Goal: Information Seeking & Learning: Learn about a topic

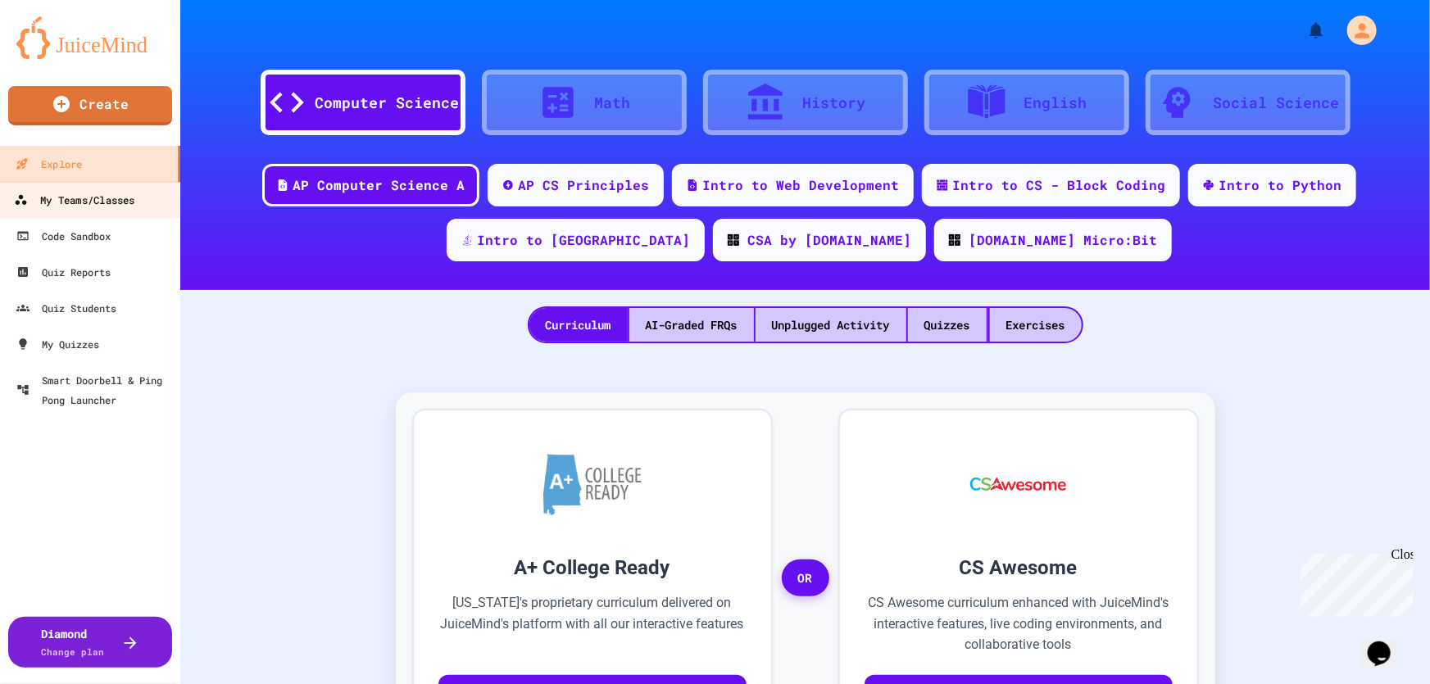
click at [114, 187] on link "My Teams/Classes" at bounding box center [91, 199] width 186 height 37
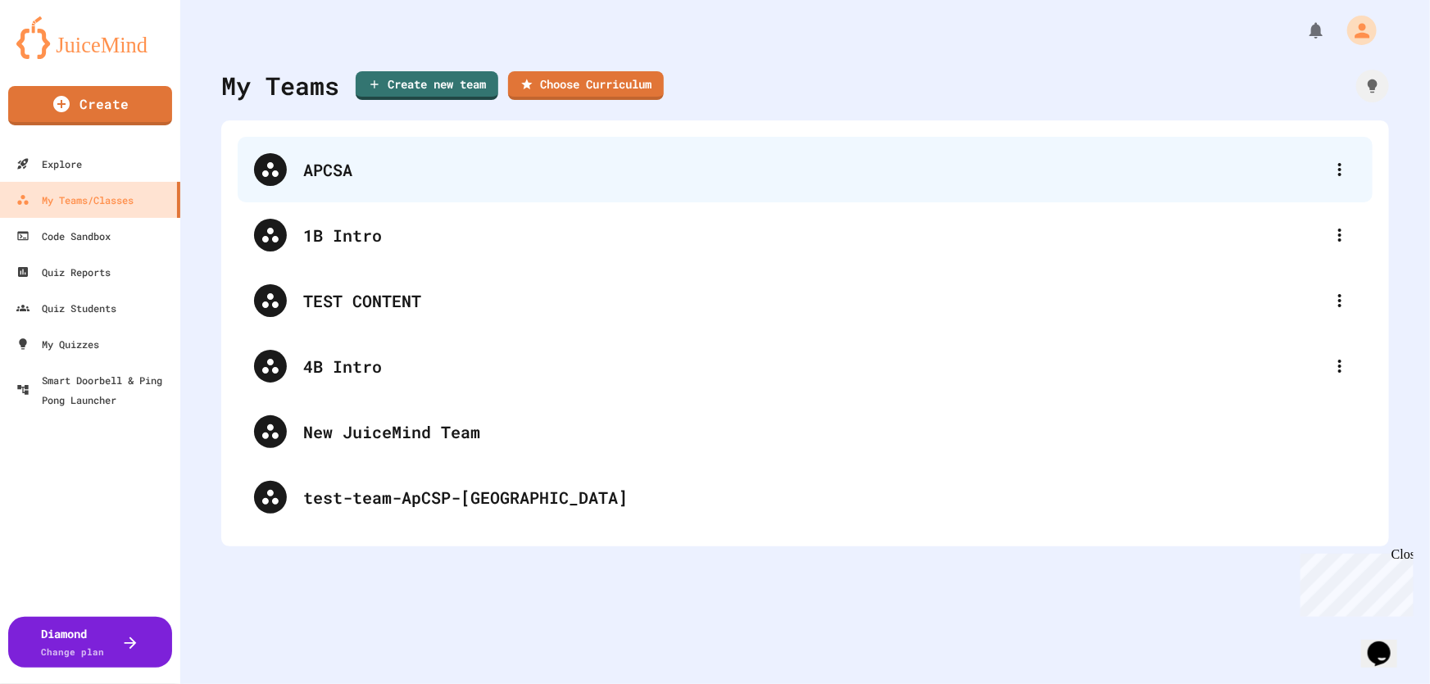
click at [344, 177] on div "APCSA" at bounding box center [813, 169] width 1020 height 25
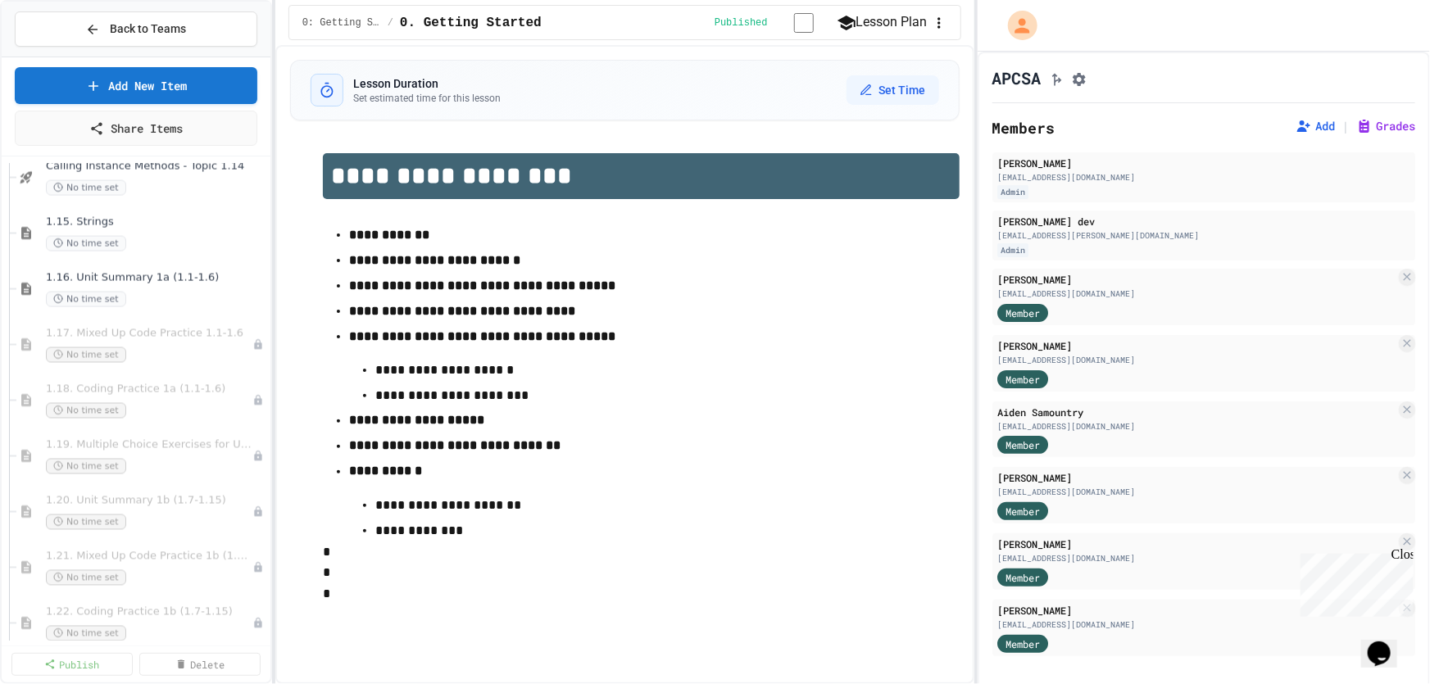
scroll to position [1415, 0]
click at [150, 341] on div "1.17. Mixed Up Code Practice 1.1-1.6 No time set" at bounding box center [141, 346] width 190 height 36
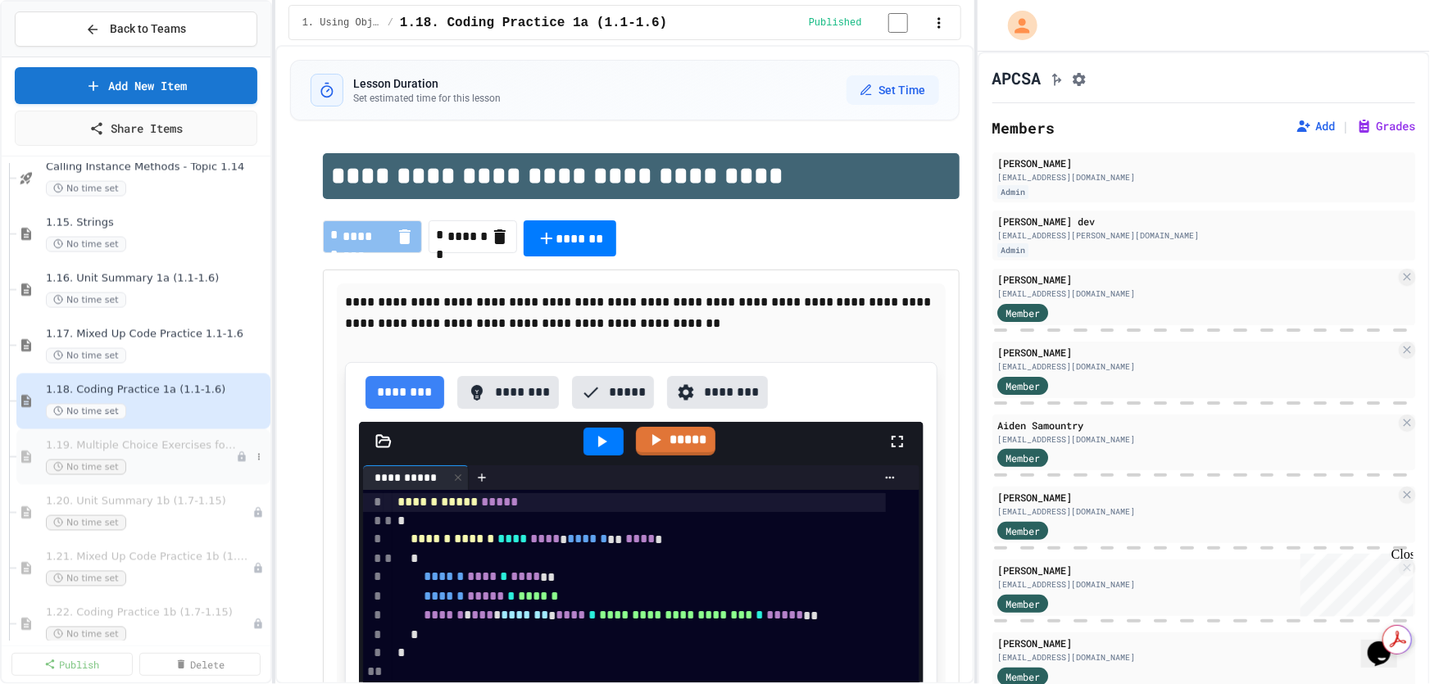
click at [135, 453] on div "1.19. Multiple Choice Exercises for Unit 1a (1.1-1.6) No time set" at bounding box center [141, 457] width 190 height 36
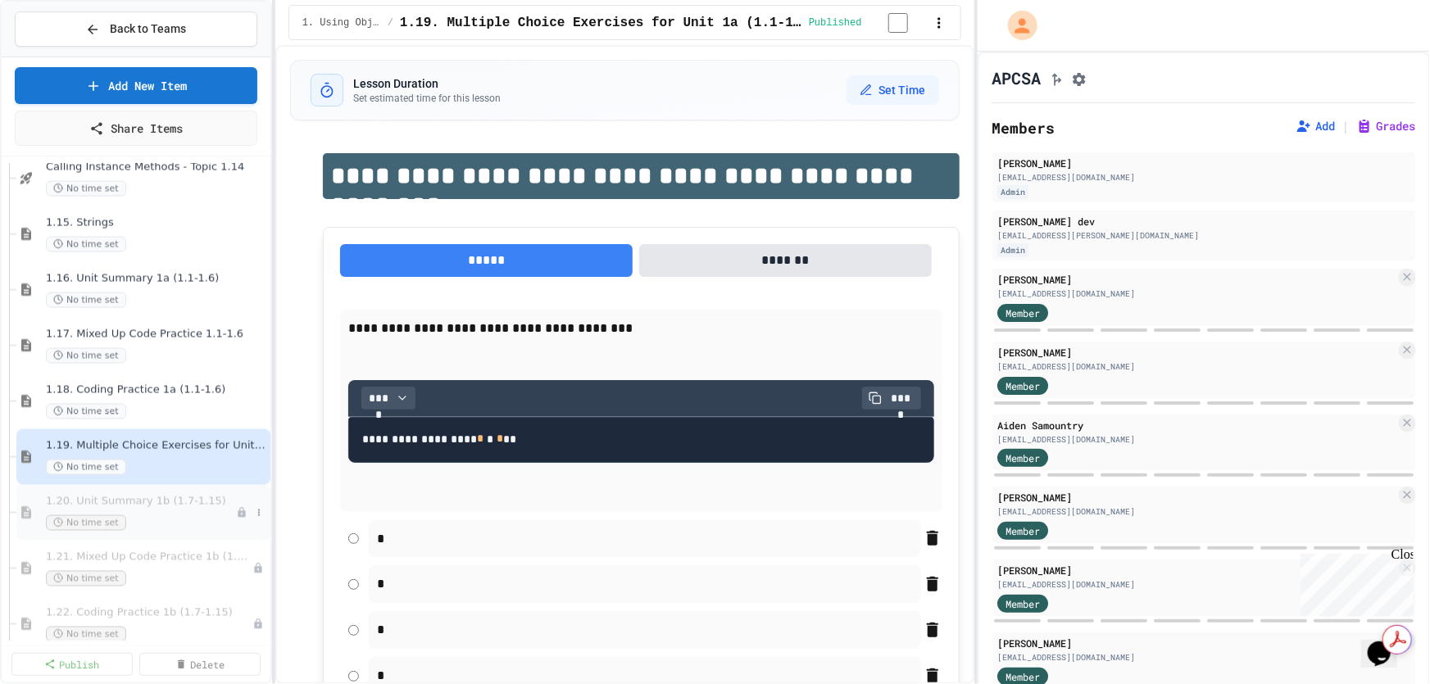
click at [145, 508] on div "1.20. Unit Summary 1b (1.7-1.15) No time set" at bounding box center [141, 513] width 190 height 36
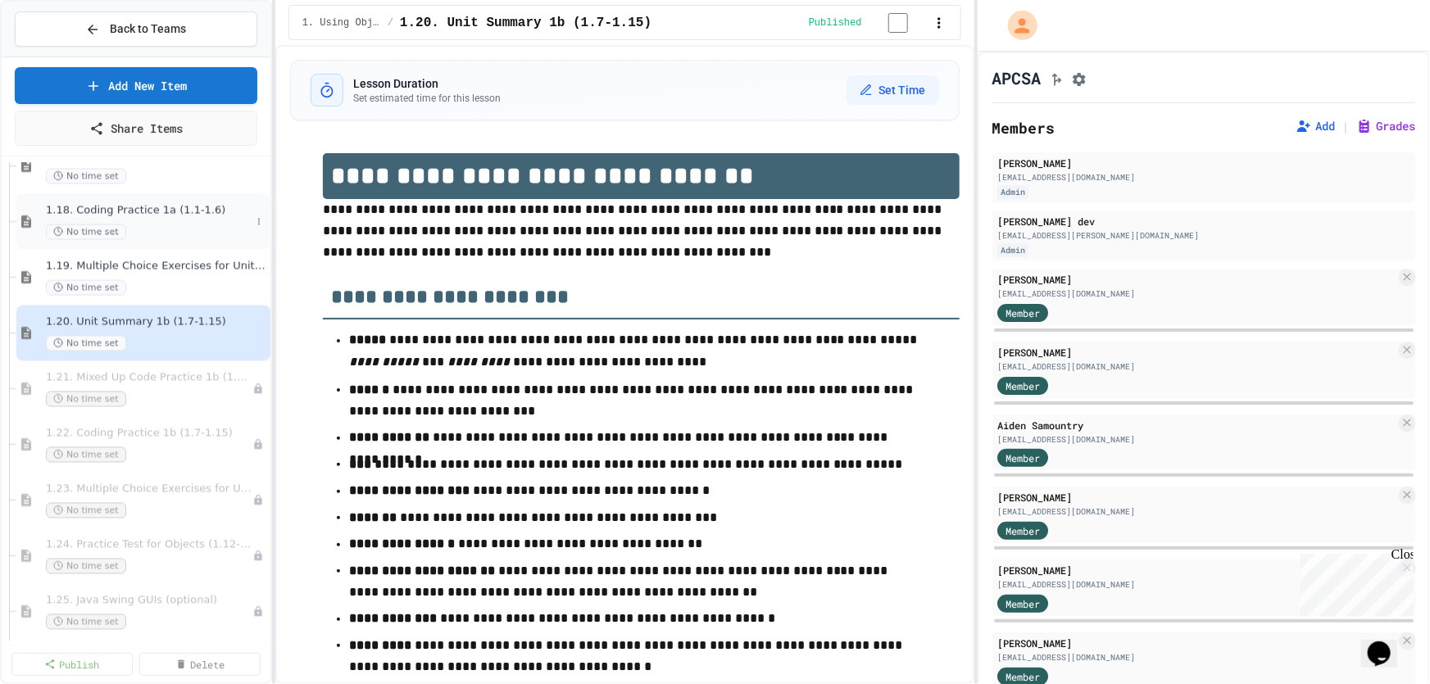
scroll to position [1638, 0]
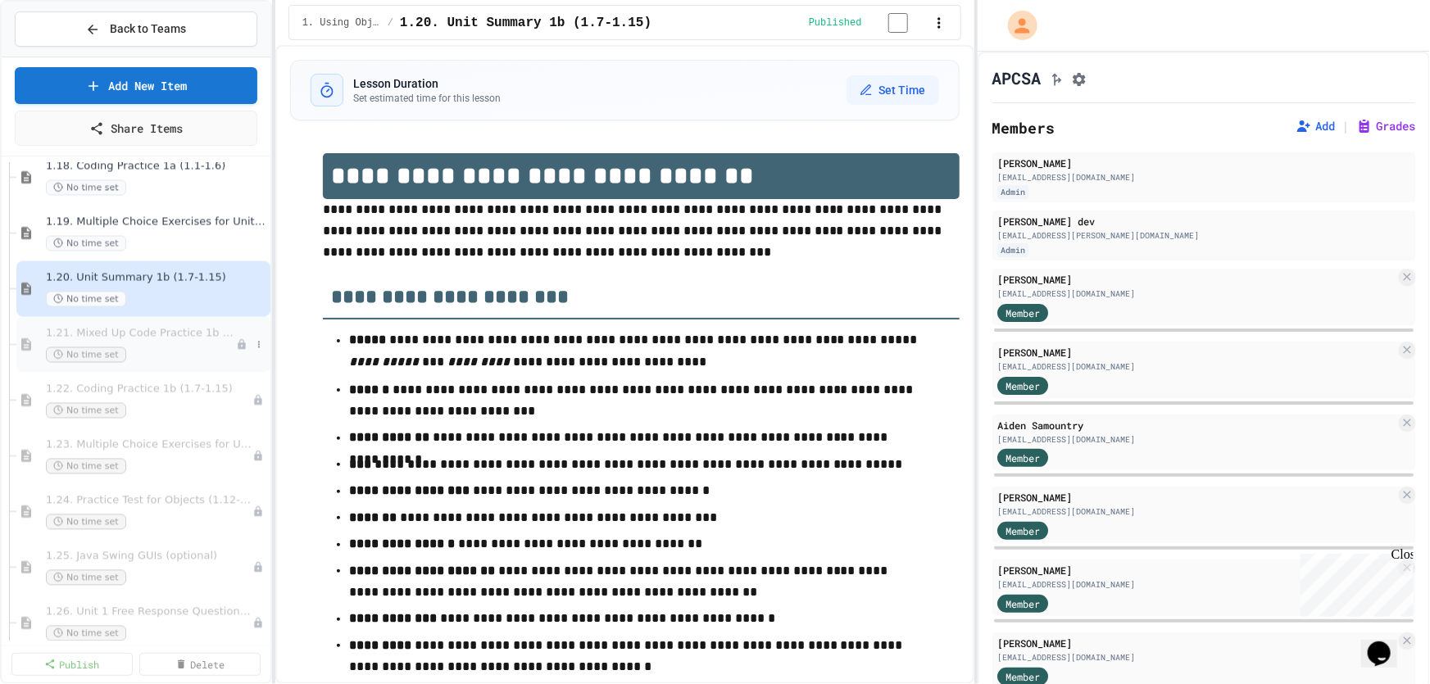
click at [165, 341] on div "1.21. Mixed Up Code Practice 1b (1.7-1.15) No time set" at bounding box center [141, 345] width 190 height 36
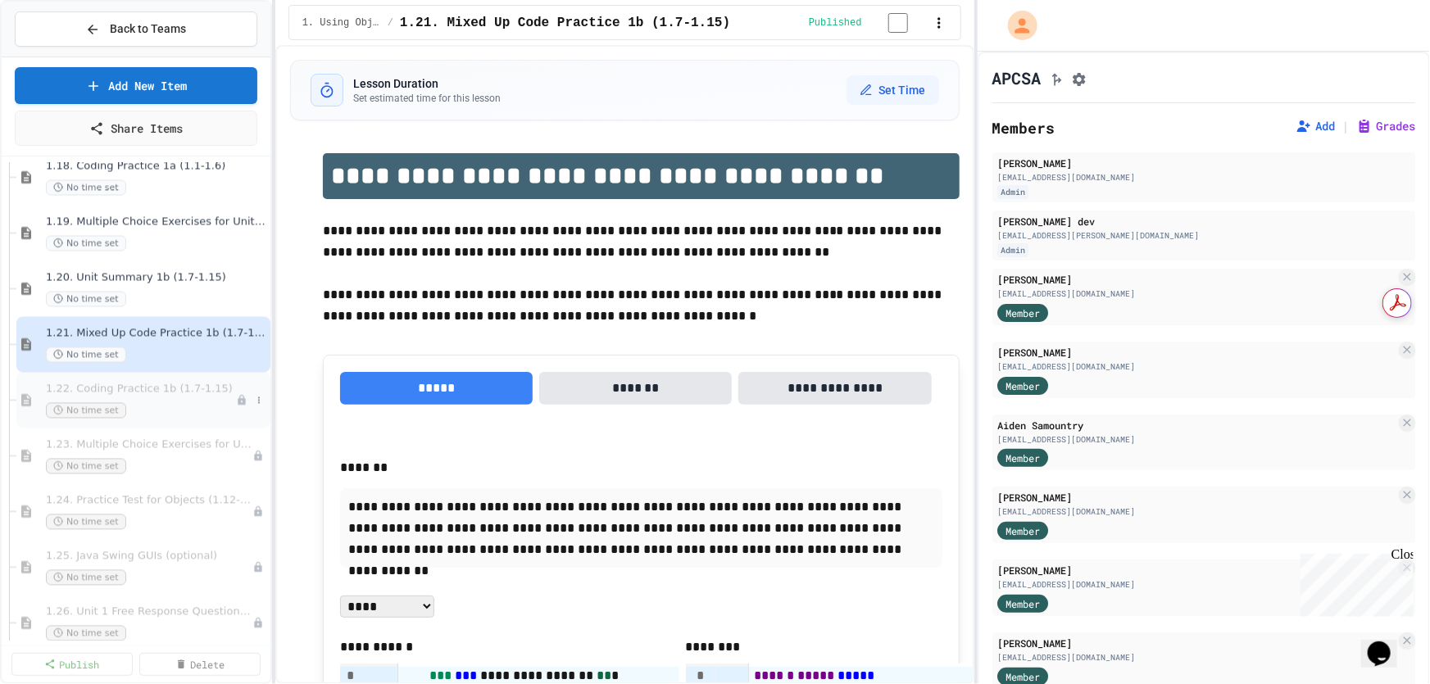
click at [157, 388] on span "1.22. Coding Practice 1b (1.7-1.15)" at bounding box center [141, 390] width 190 height 14
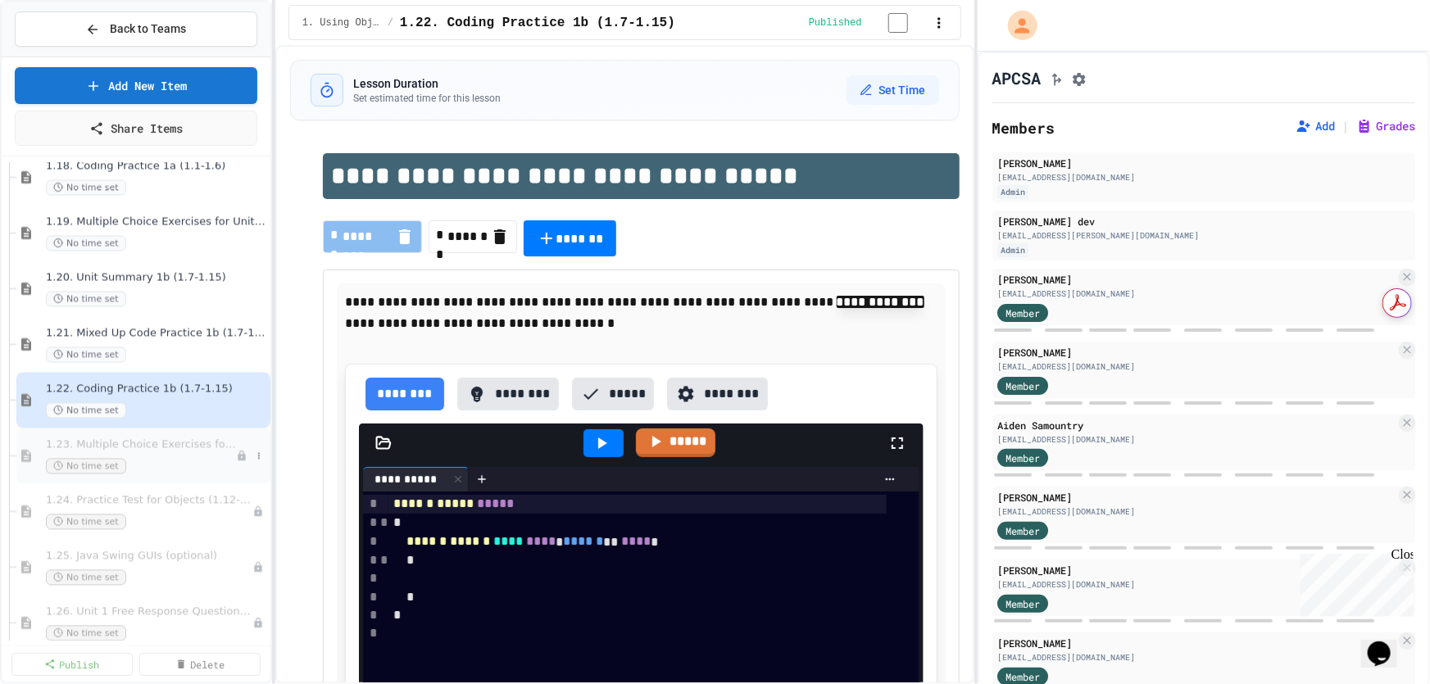
click at [175, 448] on span "1.23. Multiple Choice Exercises for Unit 1b (1.9-1.15)" at bounding box center [141, 445] width 190 height 14
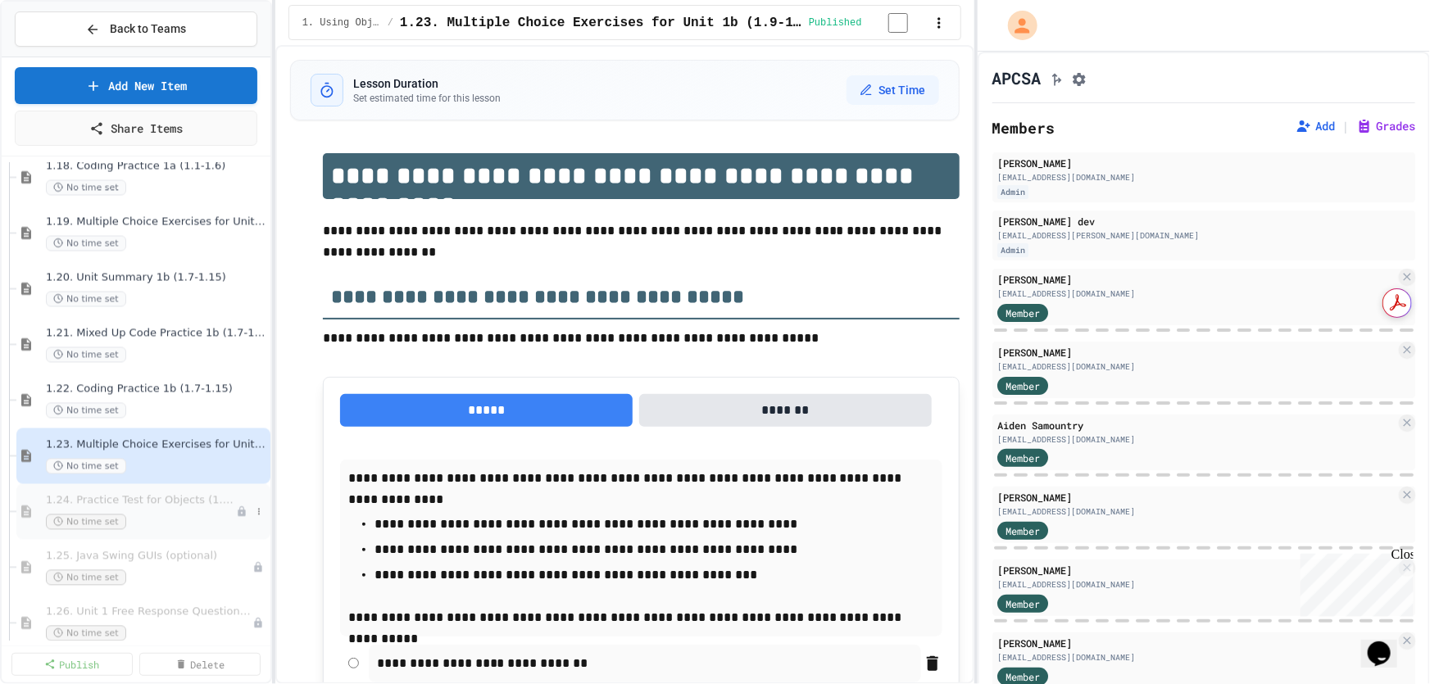
click at [153, 501] on span "1.24. Practice Test for Objects (1.12-1.14)" at bounding box center [141, 501] width 190 height 14
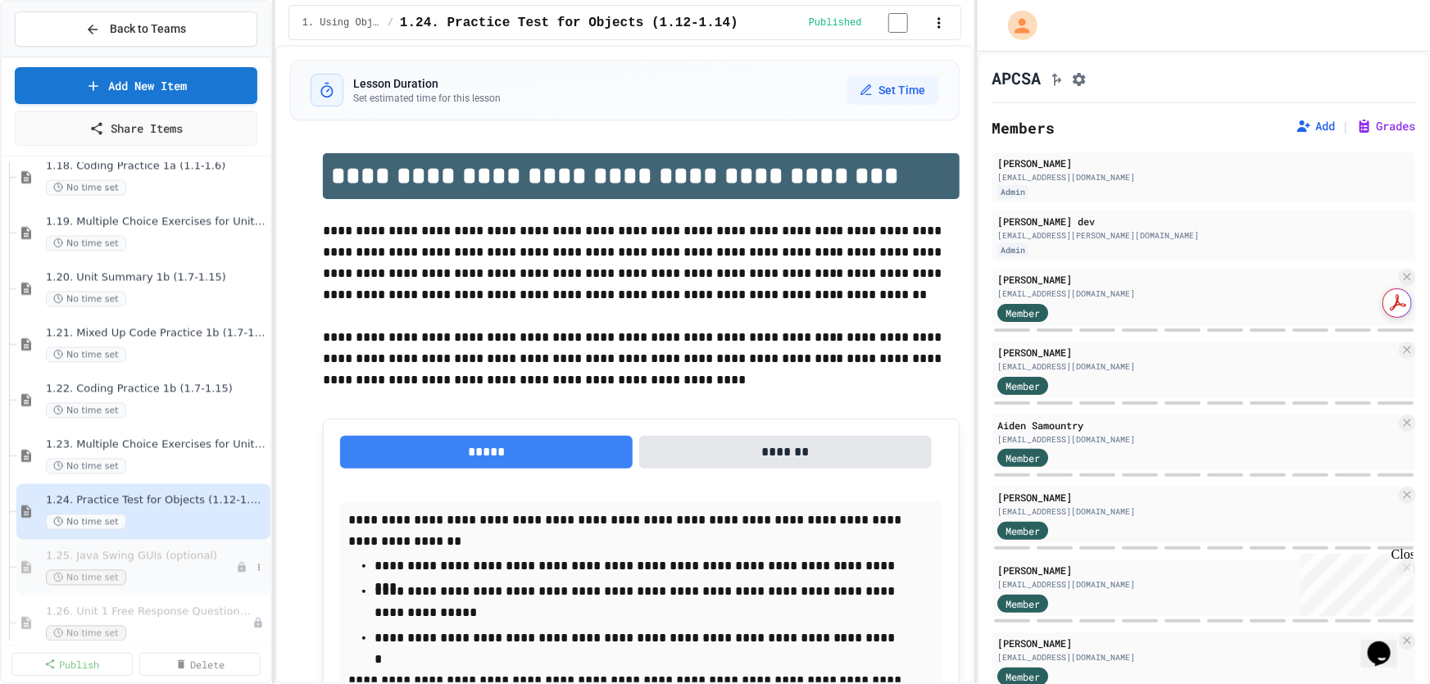
click at [156, 562] on span "1.25. Java Swing GUIs (optional)" at bounding box center [141, 557] width 190 height 14
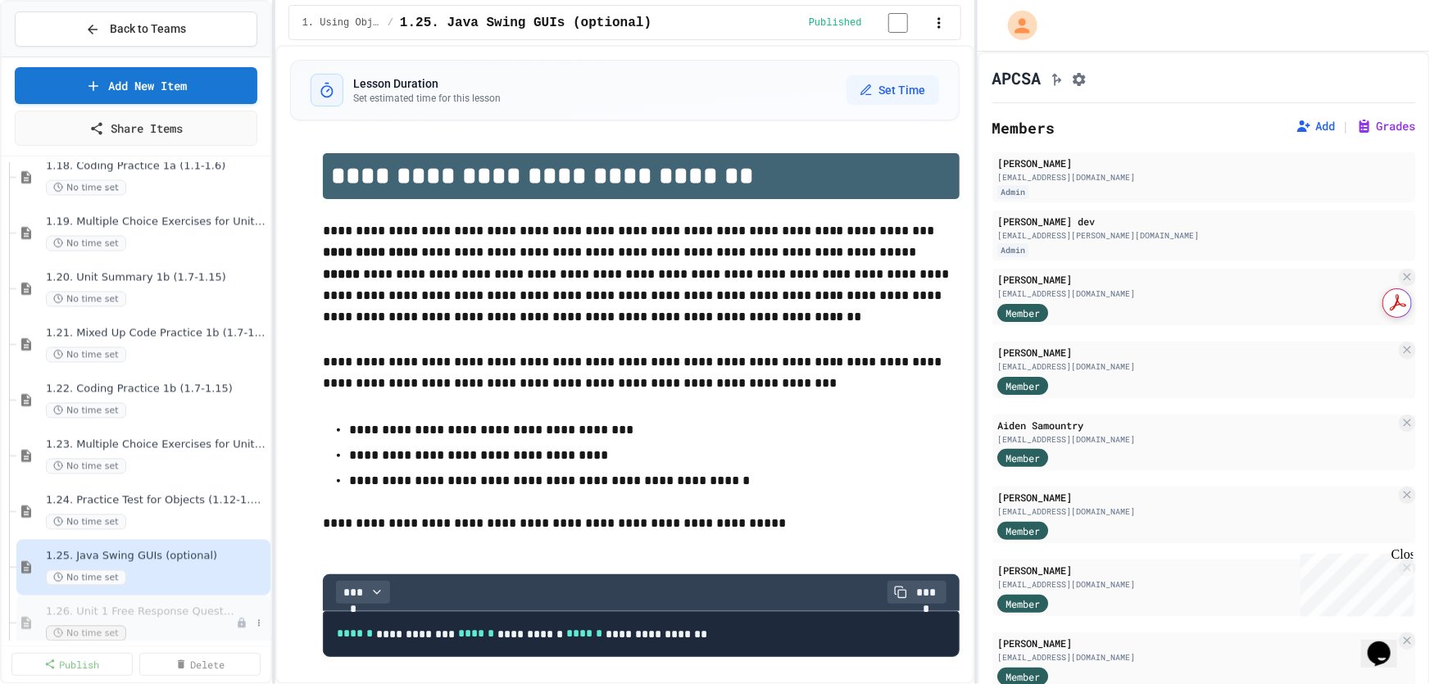
click at [165, 616] on span "1.26. Unit 1 Free Response Question (FRQ) Practice" at bounding box center [141, 612] width 190 height 14
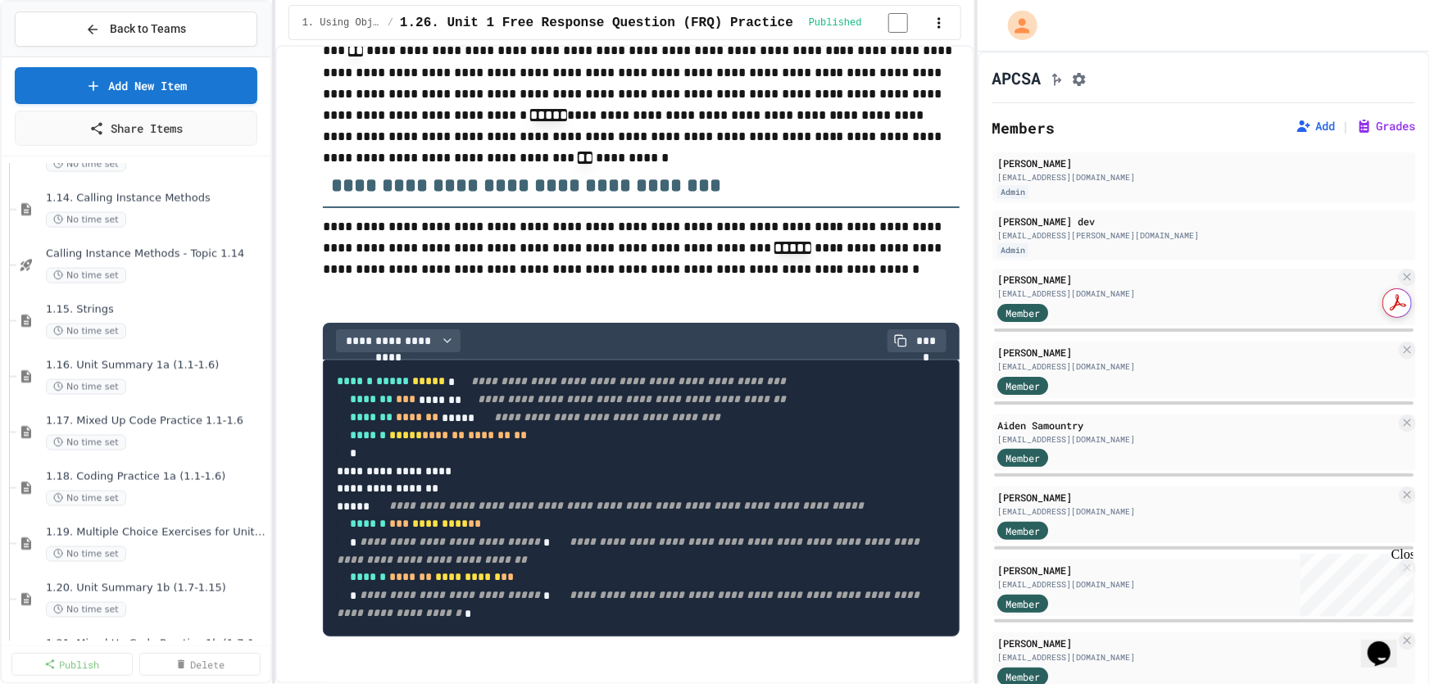
scroll to position [1416, 0]
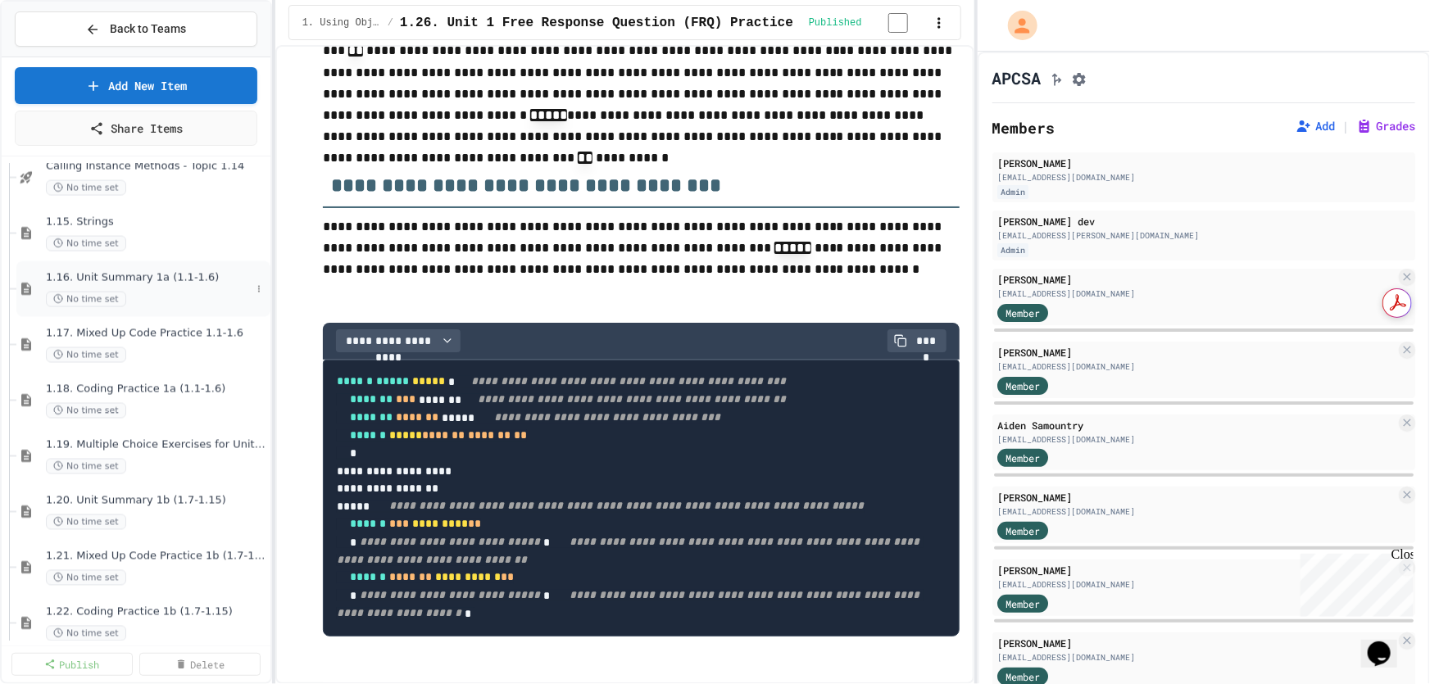
click at [116, 292] on span "No time set" at bounding box center [86, 300] width 80 height 16
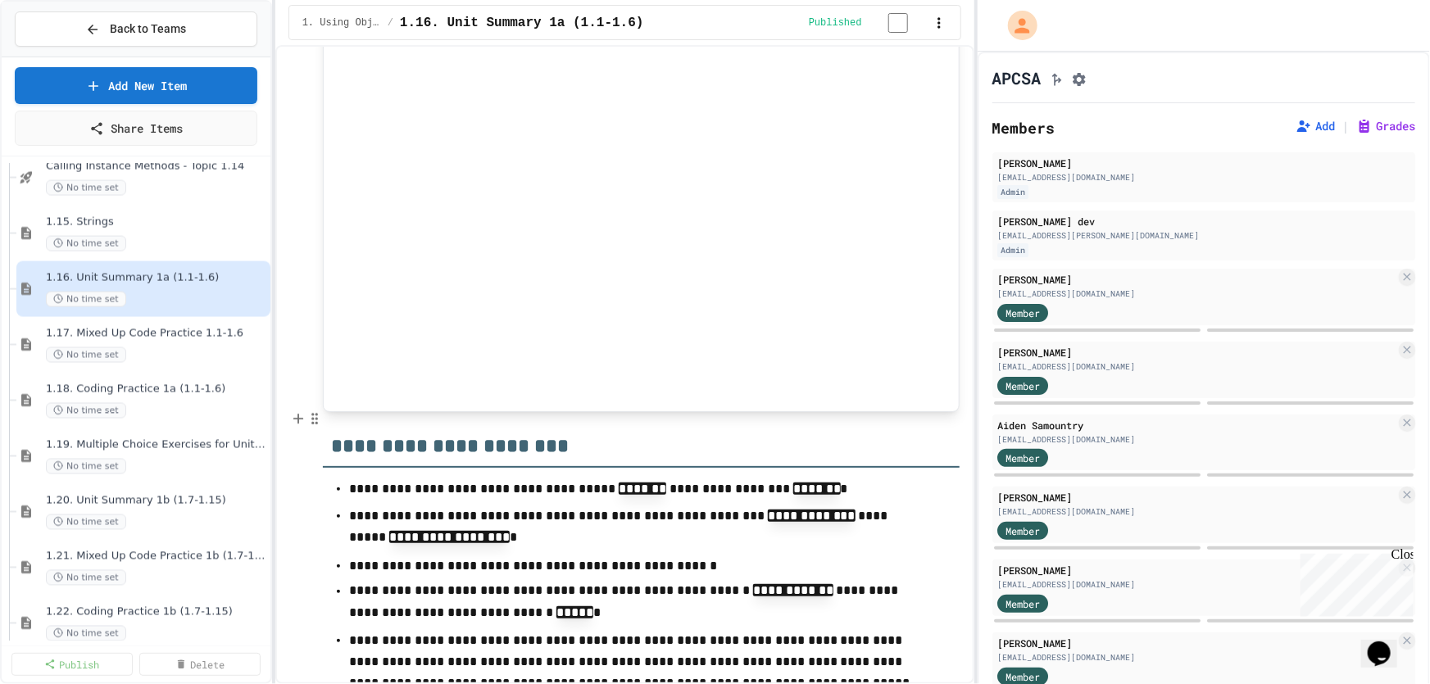
scroll to position [3420, 0]
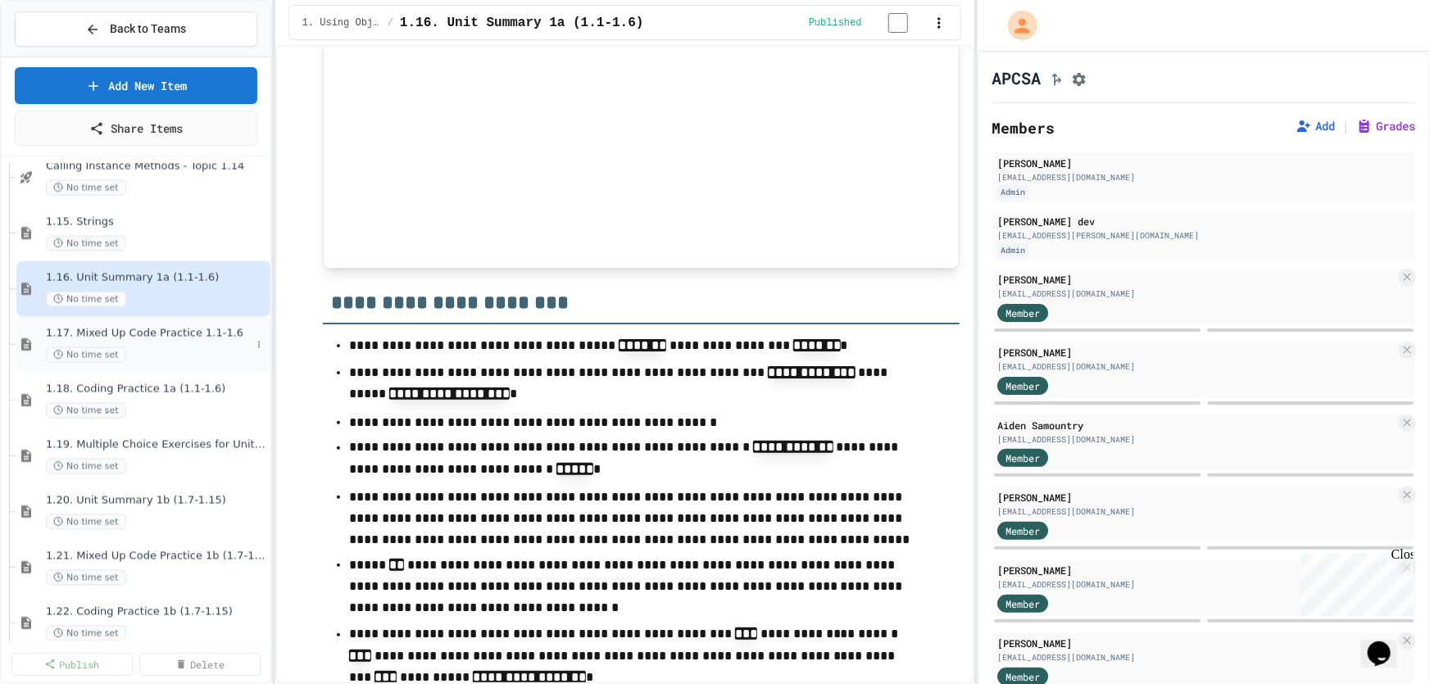
click at [136, 349] on div "No time set" at bounding box center [148, 355] width 205 height 16
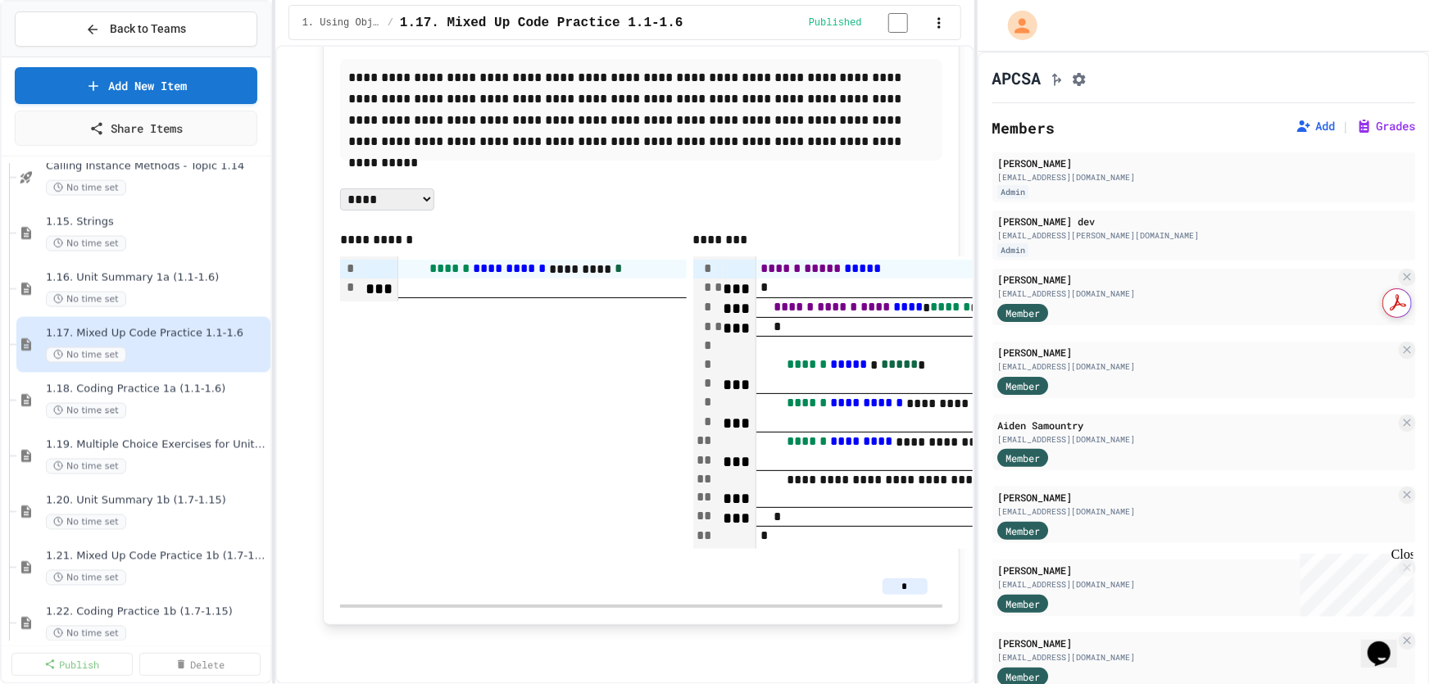
scroll to position [9391, 0]
click at [134, 396] on div "1.18. Coding Practice 1a (1.1-1.6) No time set" at bounding box center [148, 401] width 205 height 36
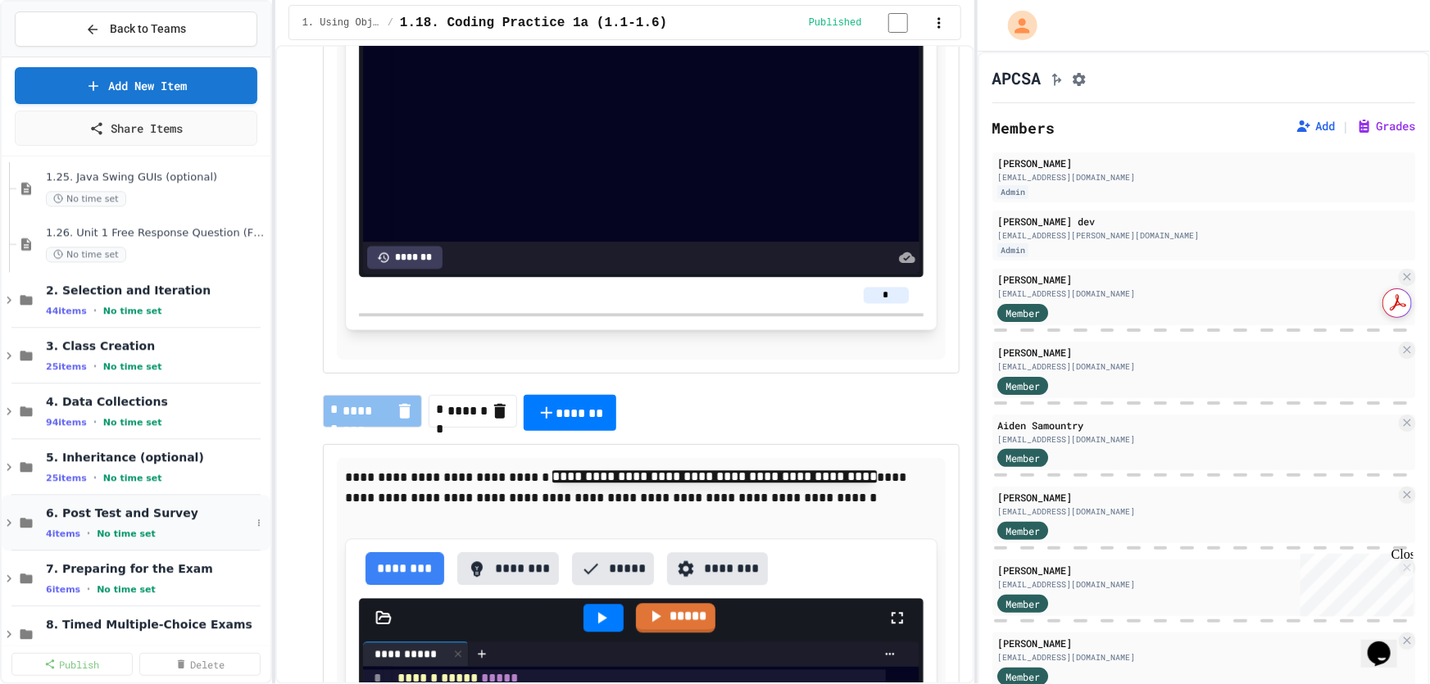
scroll to position [1937, 0]
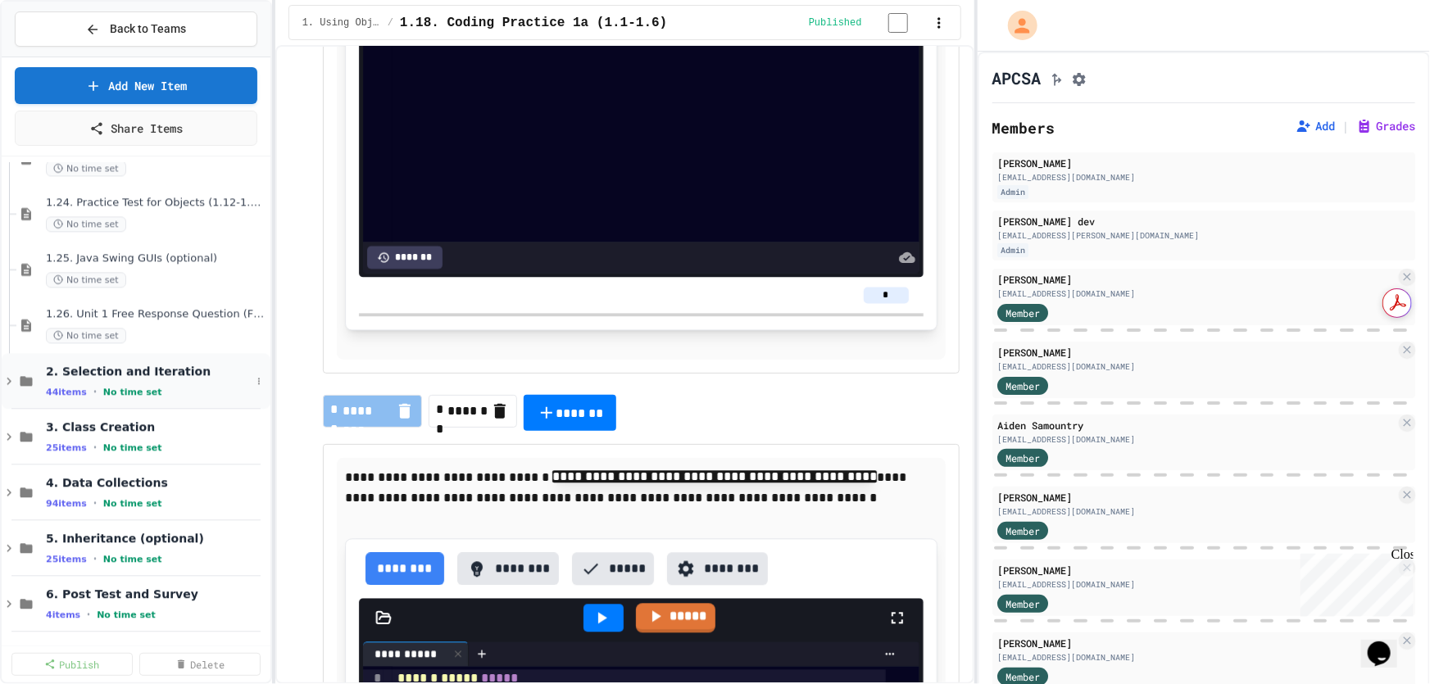
click at [5, 382] on icon at bounding box center [9, 381] width 15 height 15
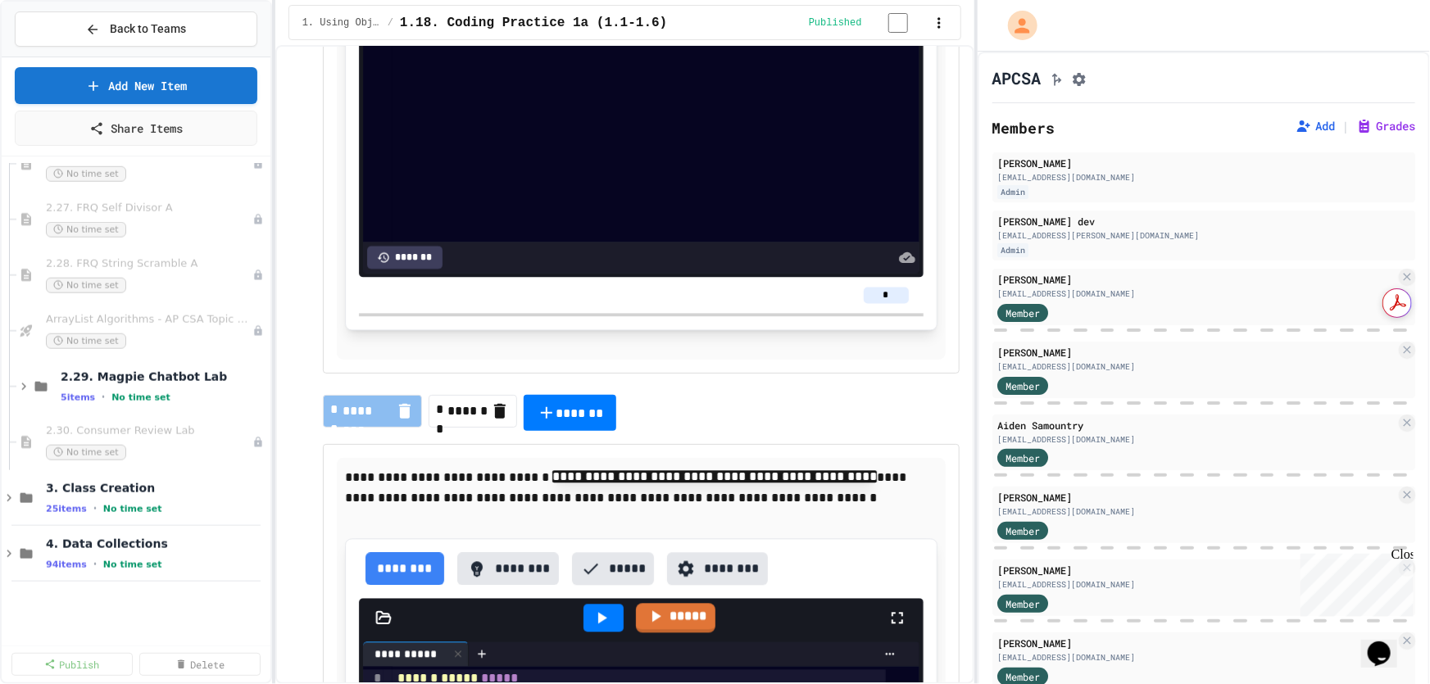
scroll to position [4171, 0]
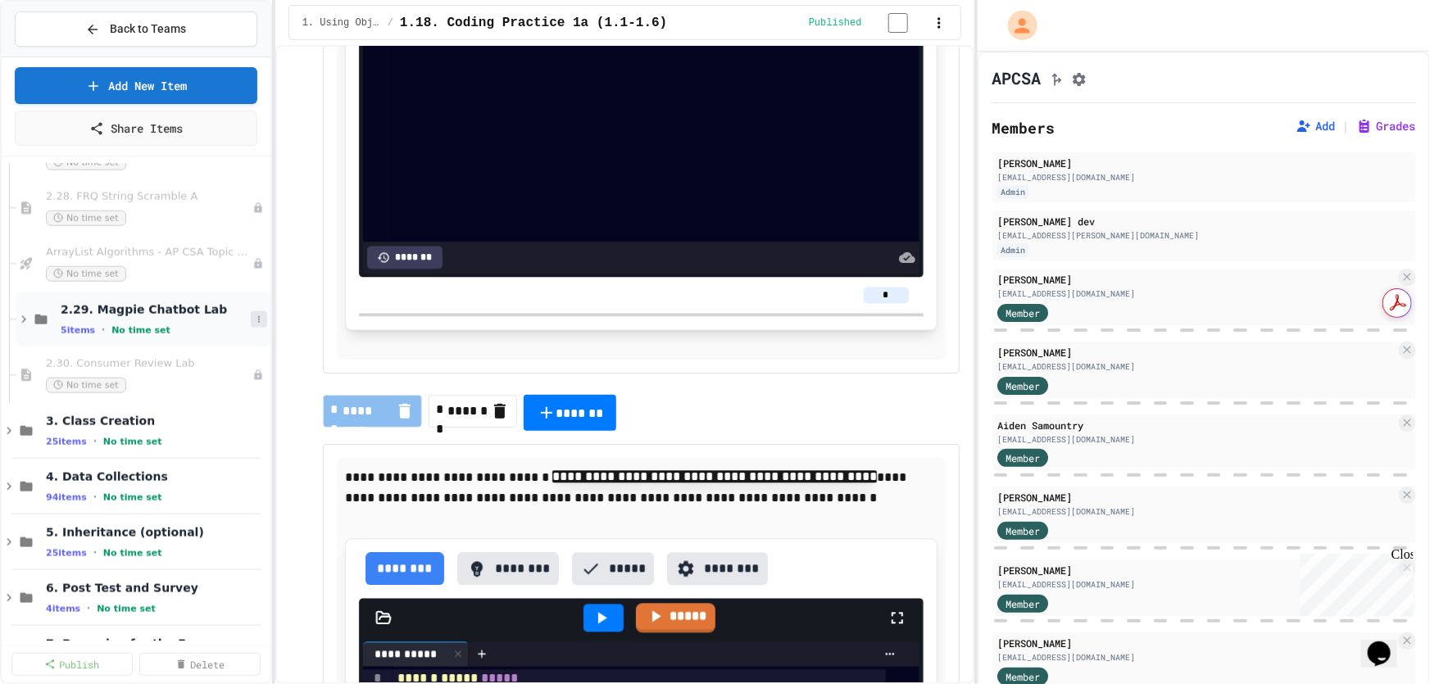
click at [254, 316] on icon at bounding box center [259, 320] width 10 height 10
click at [184, 310] on div at bounding box center [715, 342] width 1430 height 684
click at [8, 424] on icon at bounding box center [9, 431] width 15 height 15
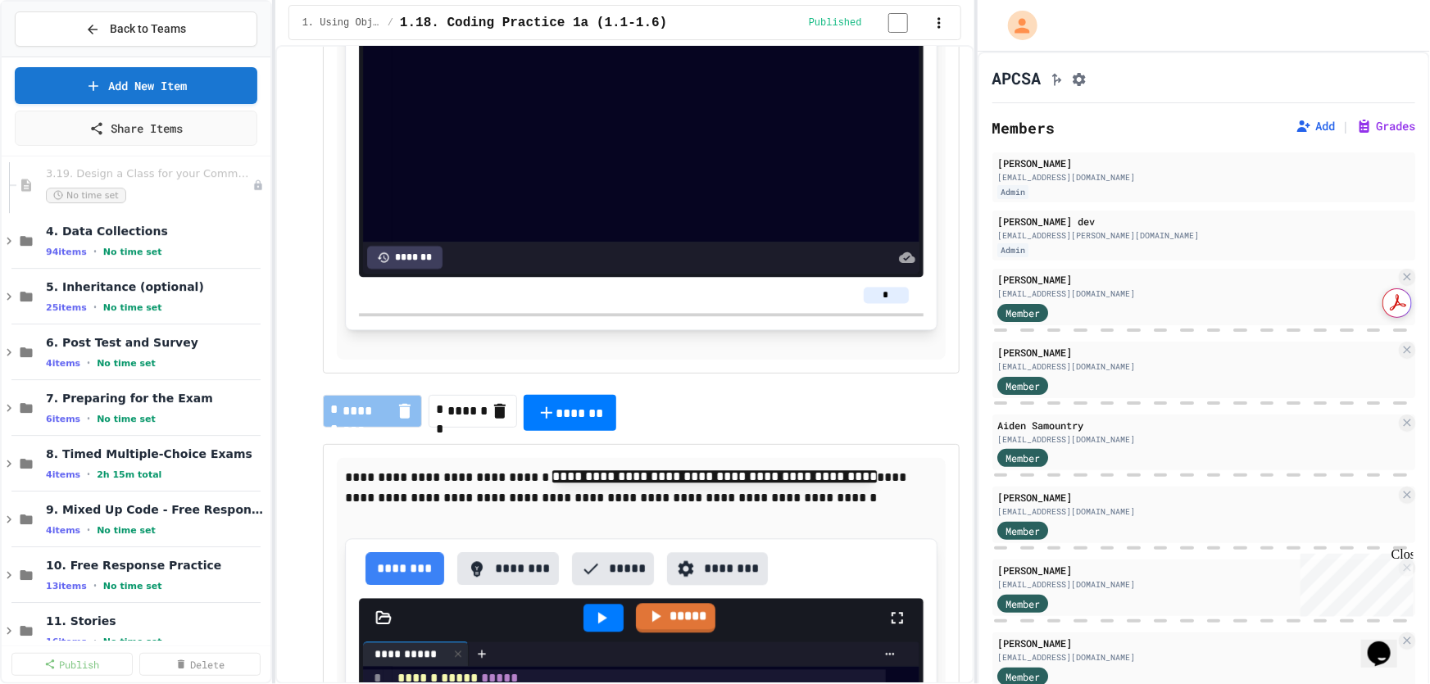
scroll to position [5661, 0]
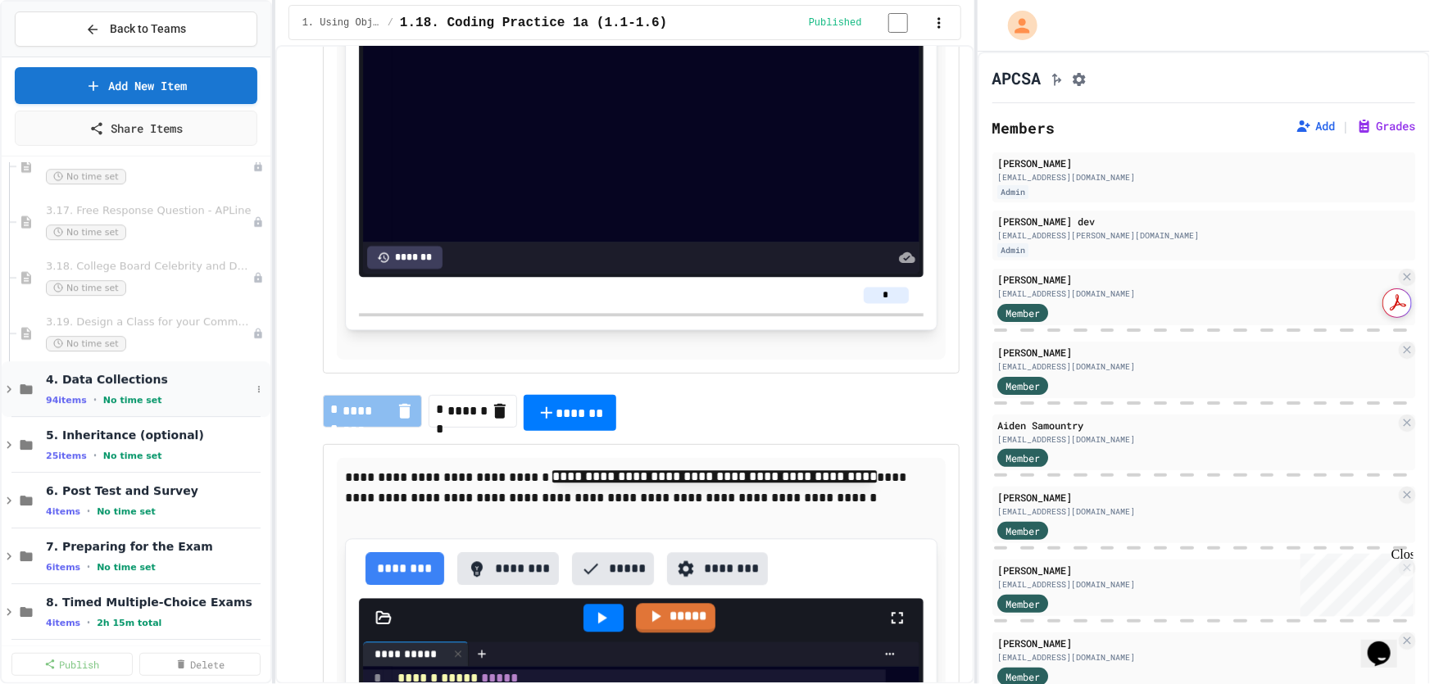
click at [9, 392] on icon at bounding box center [9, 389] width 15 height 15
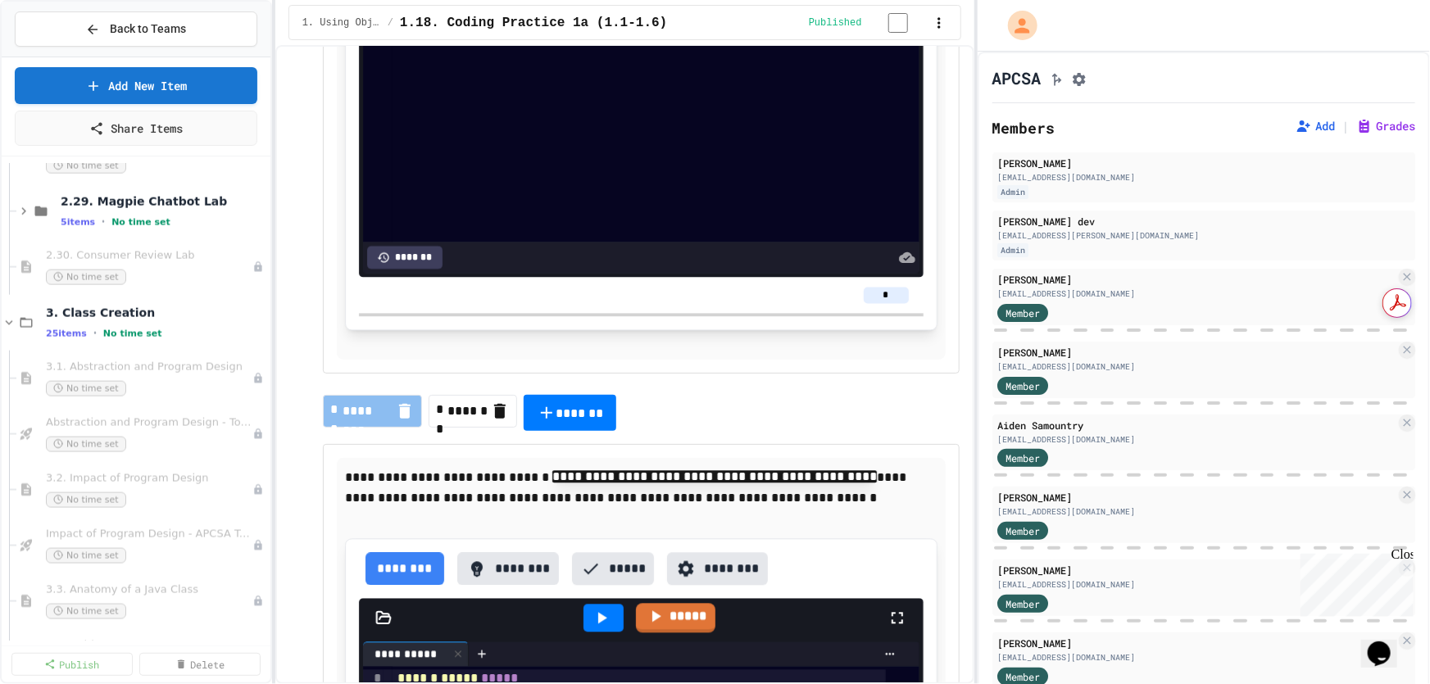
scroll to position [4245, 0]
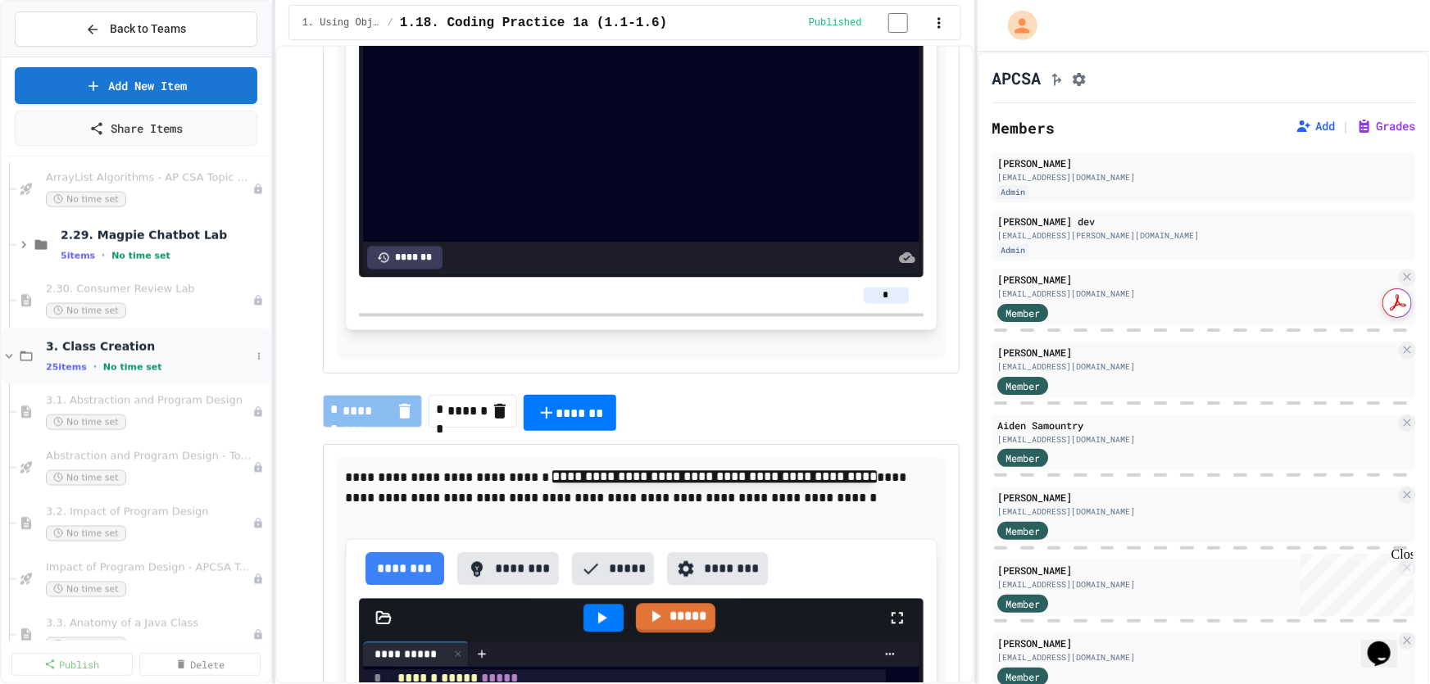
click at [7, 356] on icon at bounding box center [9, 356] width 7 height 5
click at [12, 409] on icon at bounding box center [9, 412] width 15 height 15
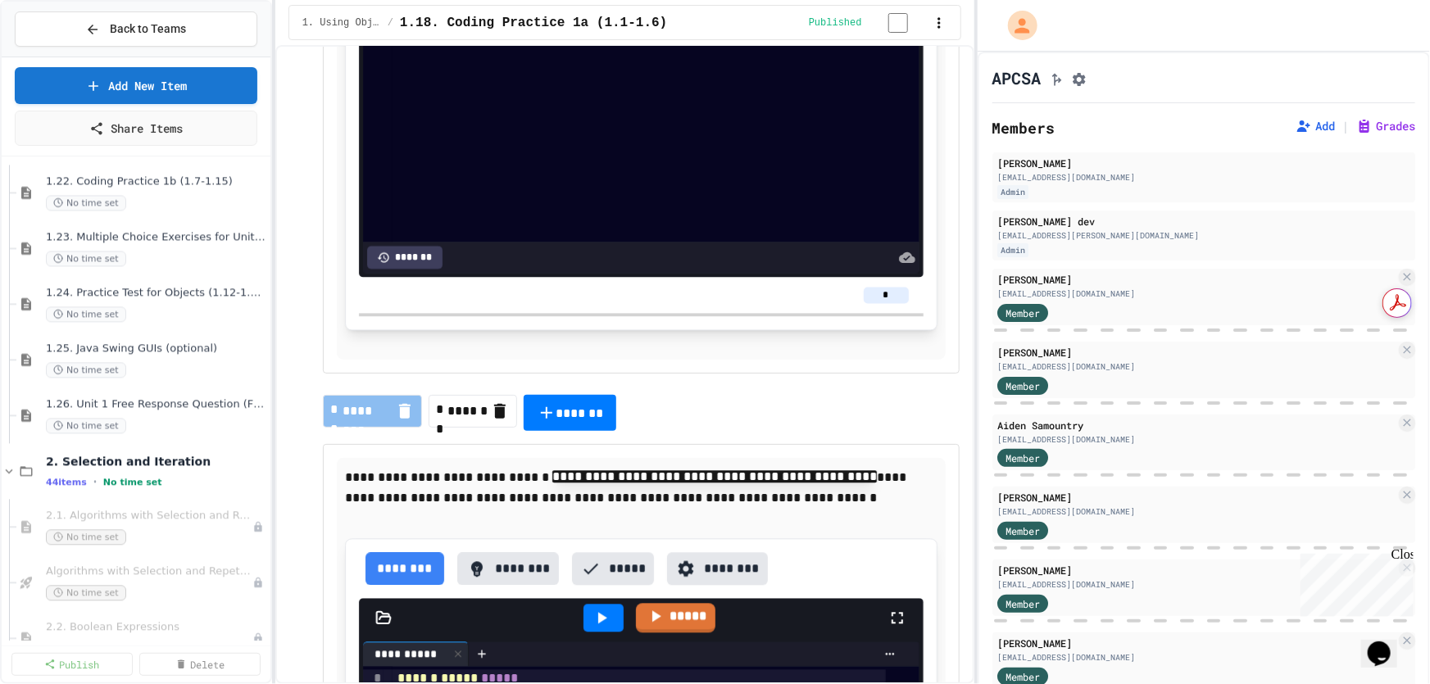
scroll to position [1937, 0]
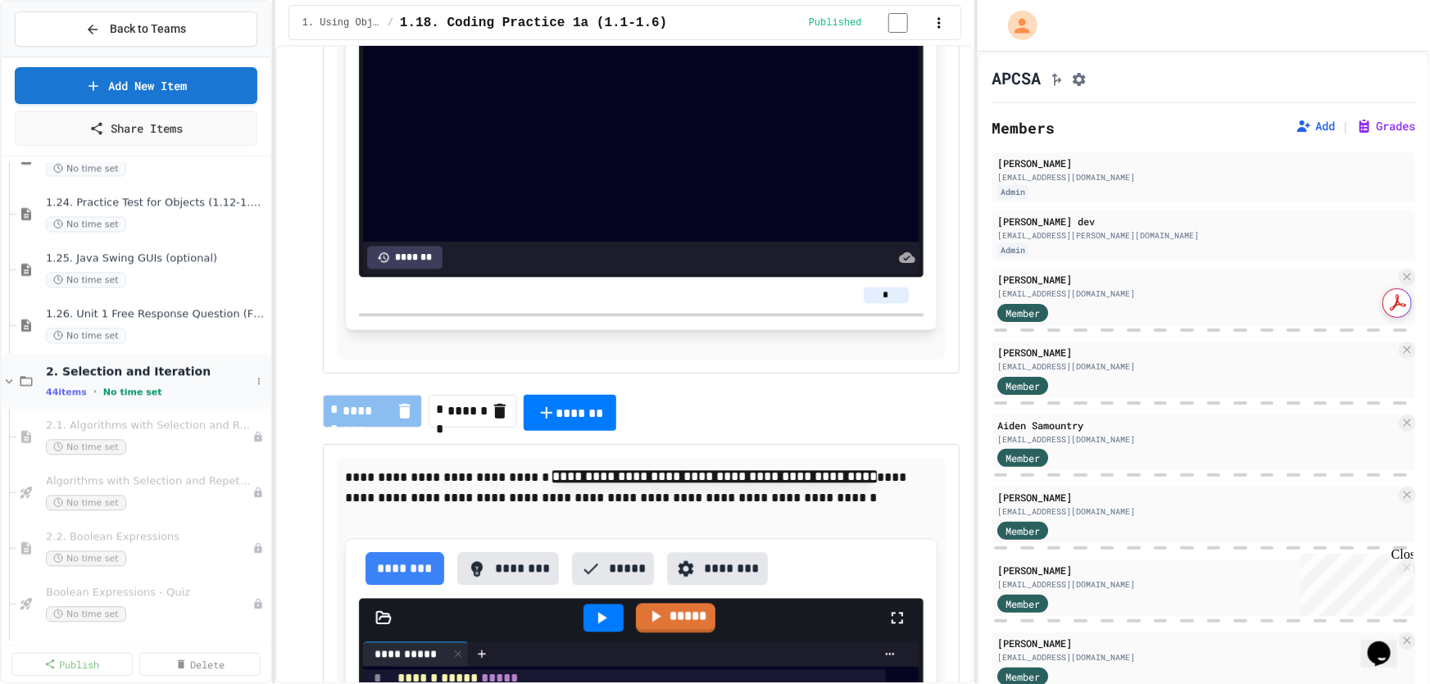
click at [8, 378] on icon at bounding box center [9, 381] width 15 height 15
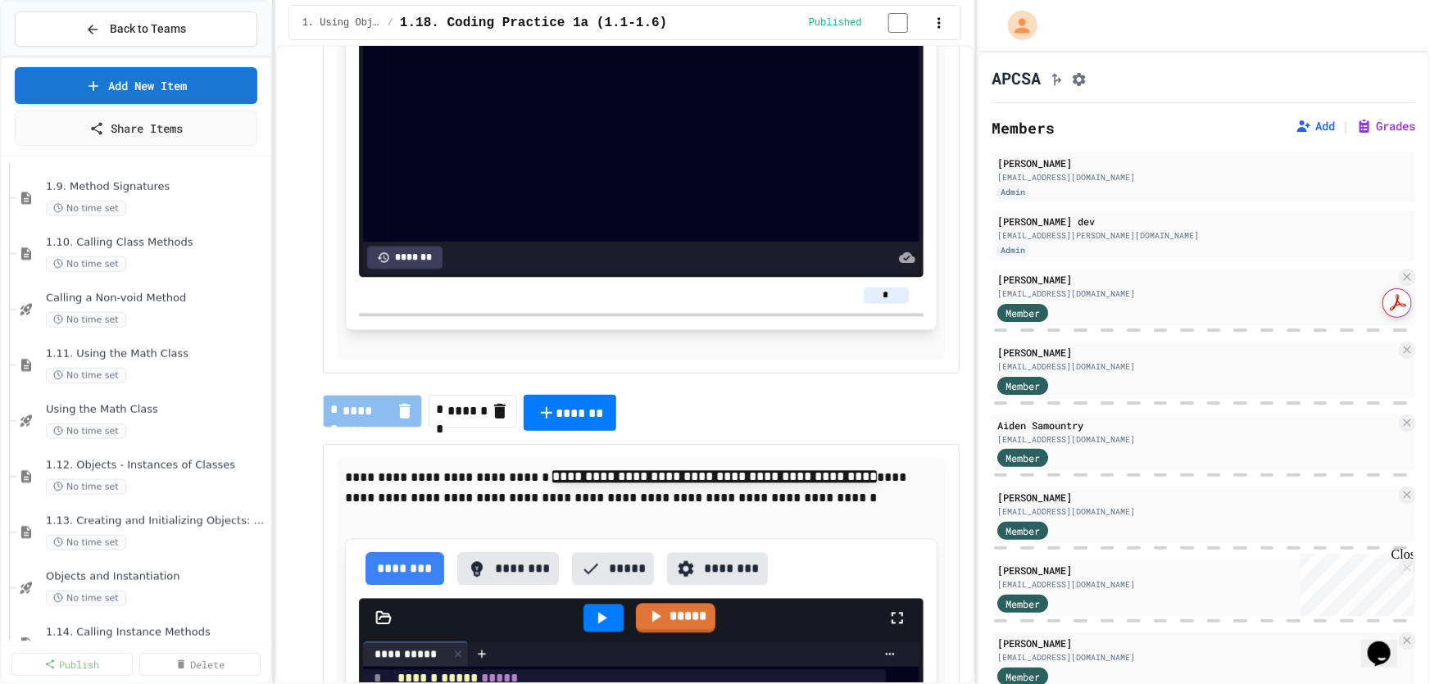
scroll to position [745, 0]
